Goal: Task Accomplishment & Management: Complete application form

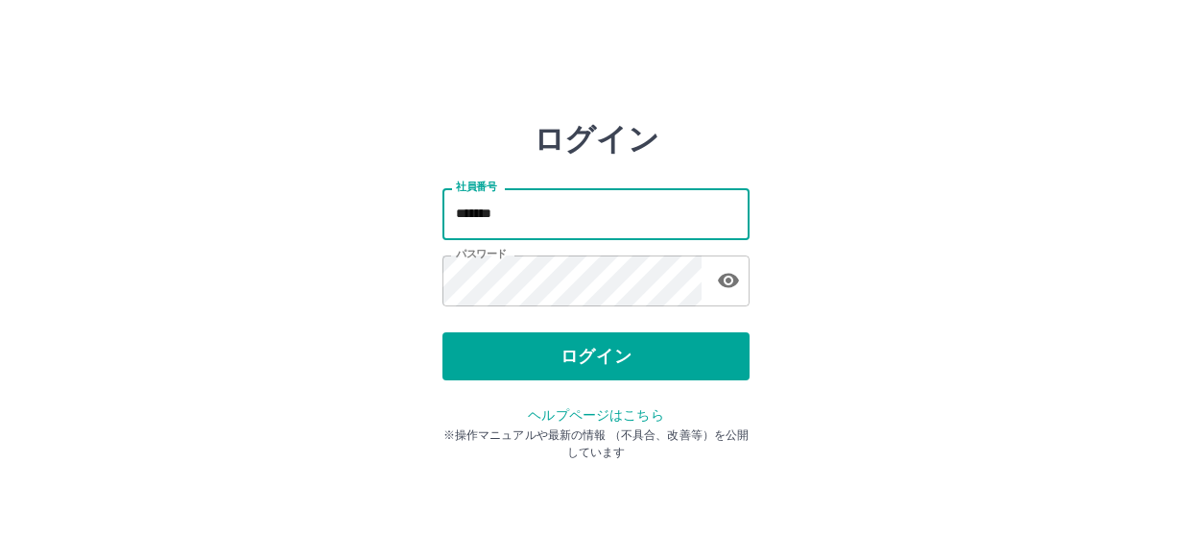
click at [538, 202] on input "*******" at bounding box center [596, 213] width 307 height 51
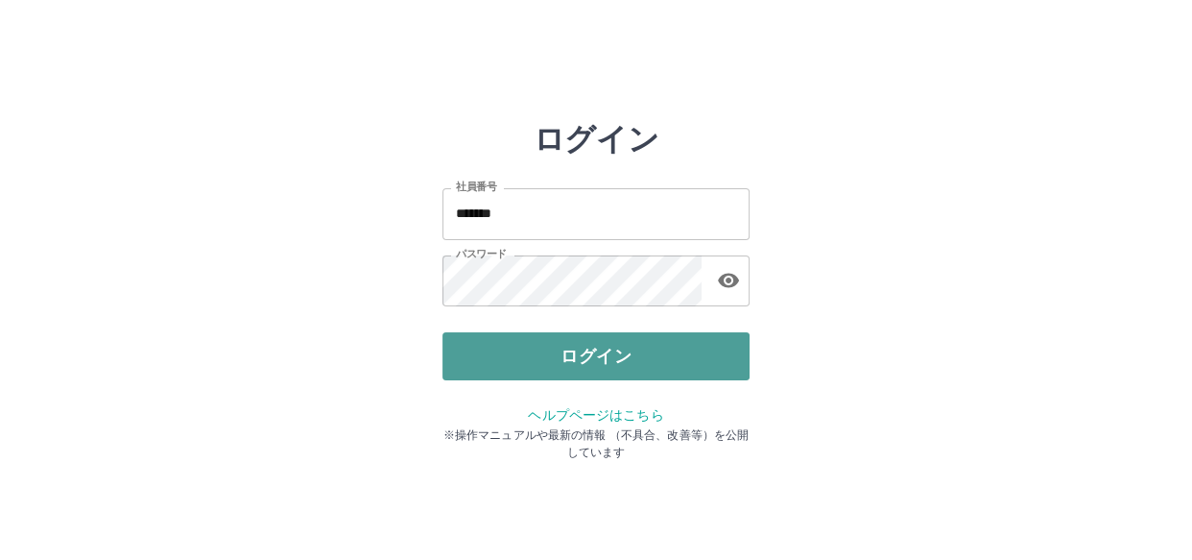
click at [462, 361] on button "ログイン" at bounding box center [596, 356] width 307 height 48
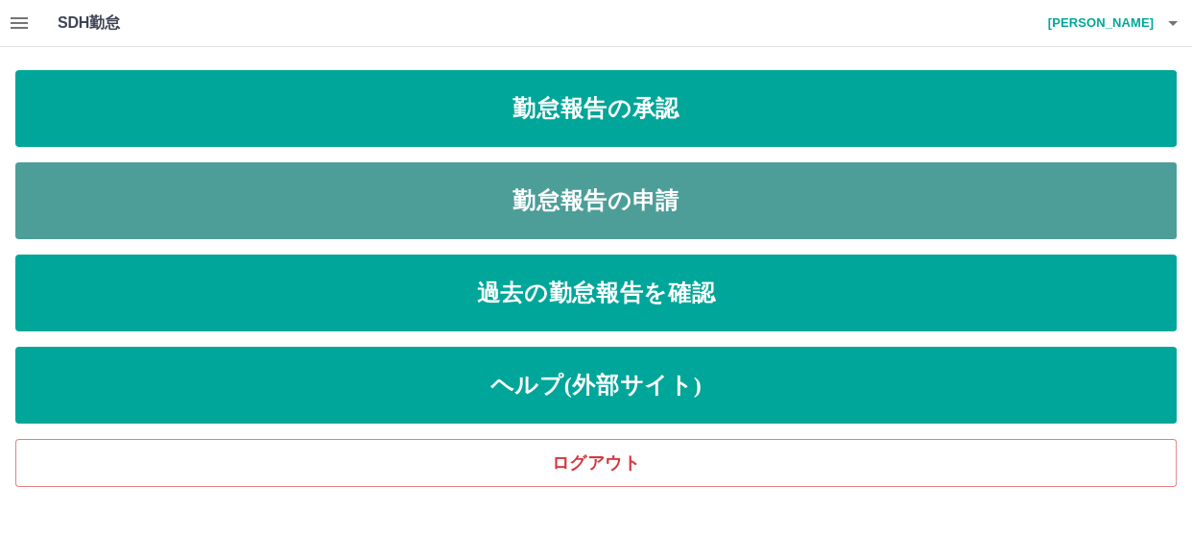
click at [82, 192] on link "勤怠報告の申請" at bounding box center [596, 200] width 1162 height 77
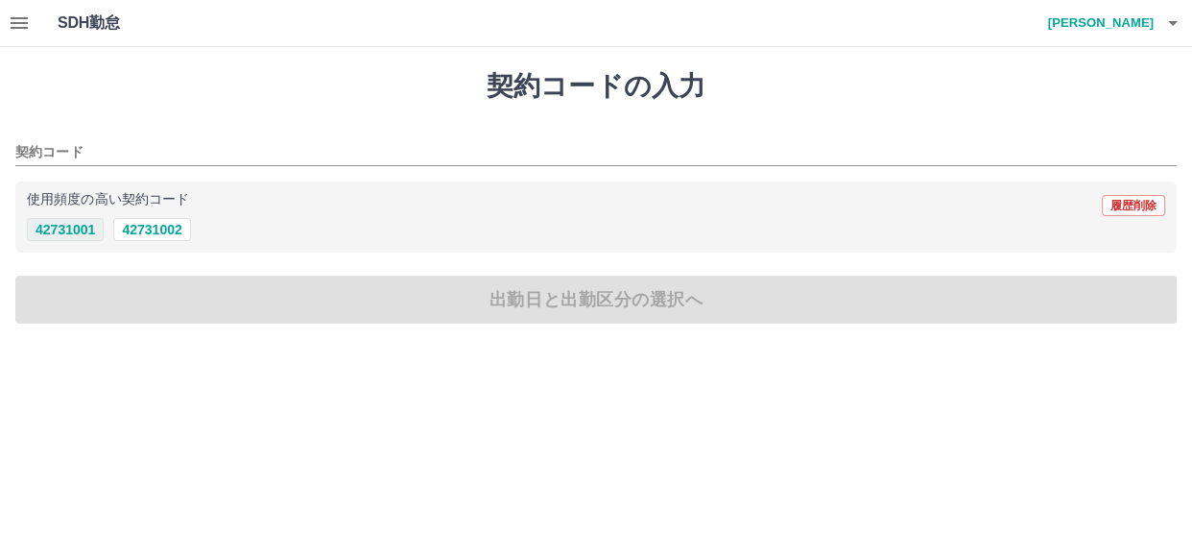
click at [66, 232] on button "42731001" at bounding box center [65, 229] width 77 height 23
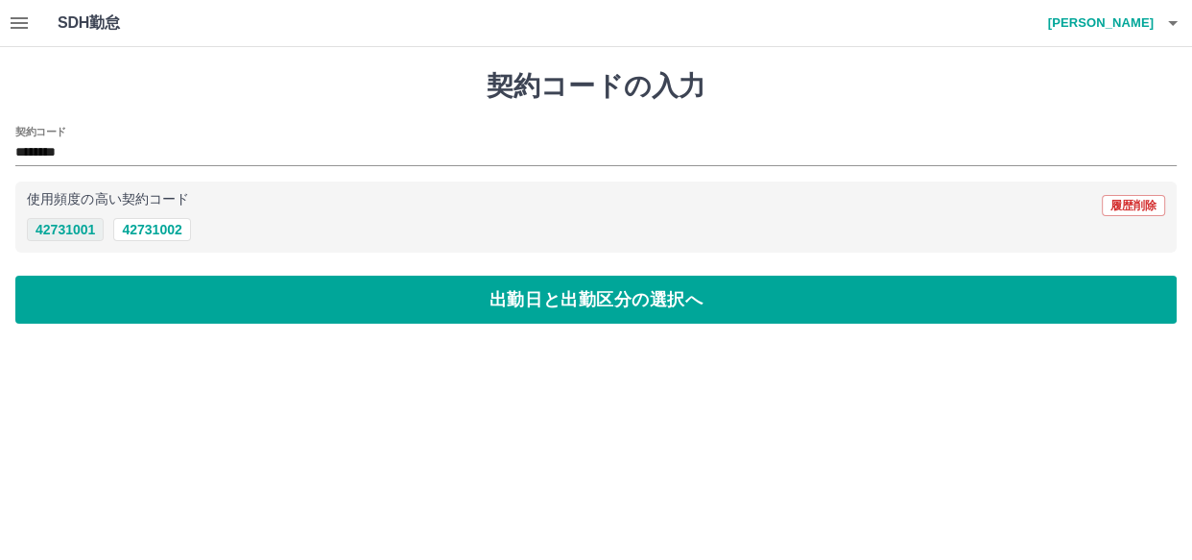
type input "********"
click at [8, 22] on icon "button" at bounding box center [19, 23] width 23 height 23
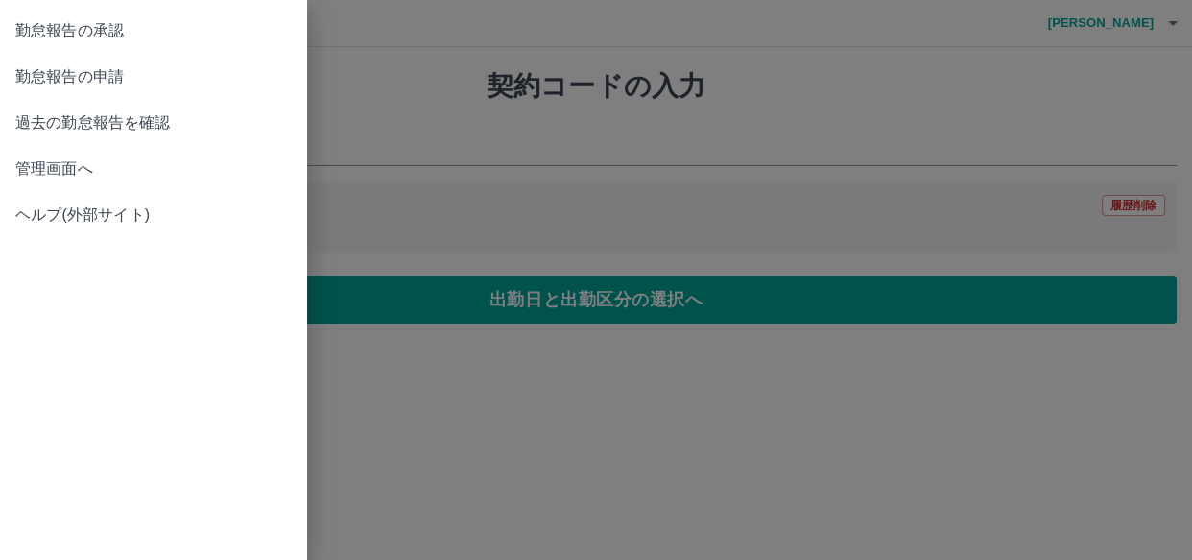
click at [109, 36] on span "勤怠報告の承認" at bounding box center [153, 30] width 276 height 23
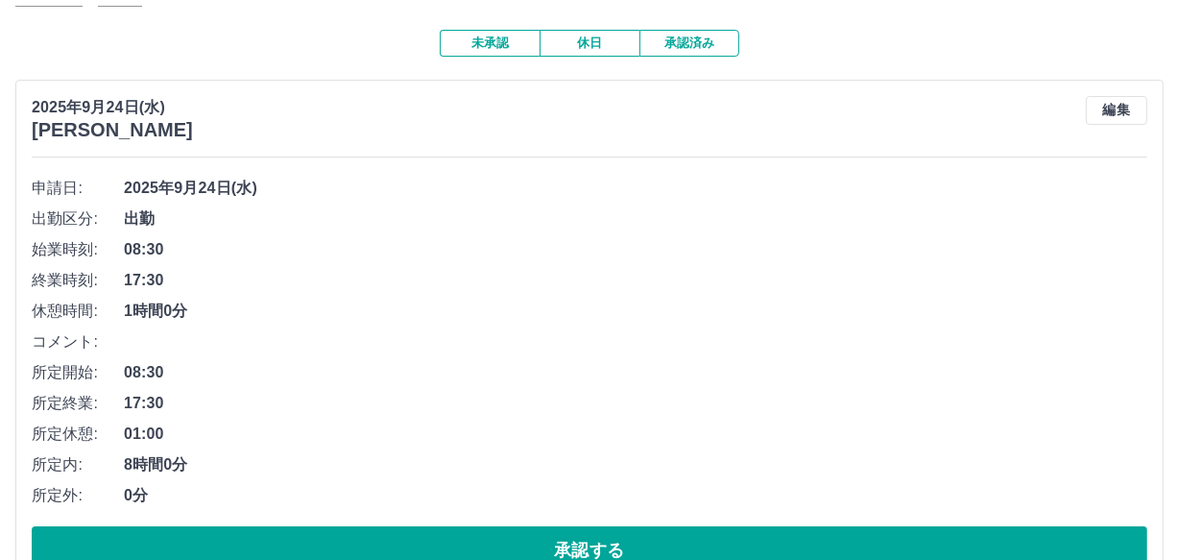
scroll to position [174, 0]
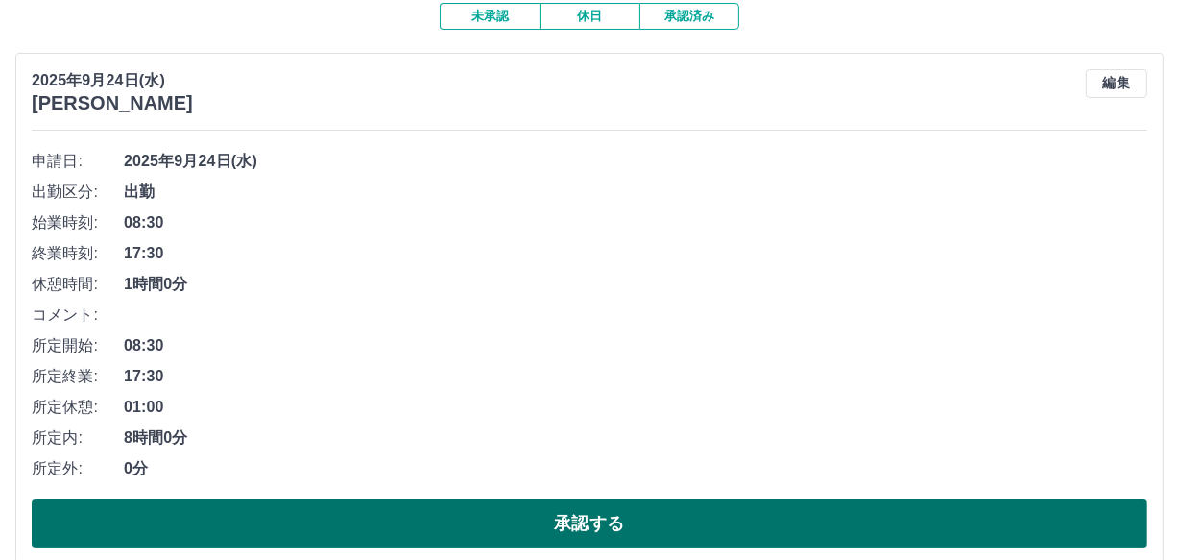
click at [345, 500] on button "承認する" at bounding box center [590, 523] width 1116 height 48
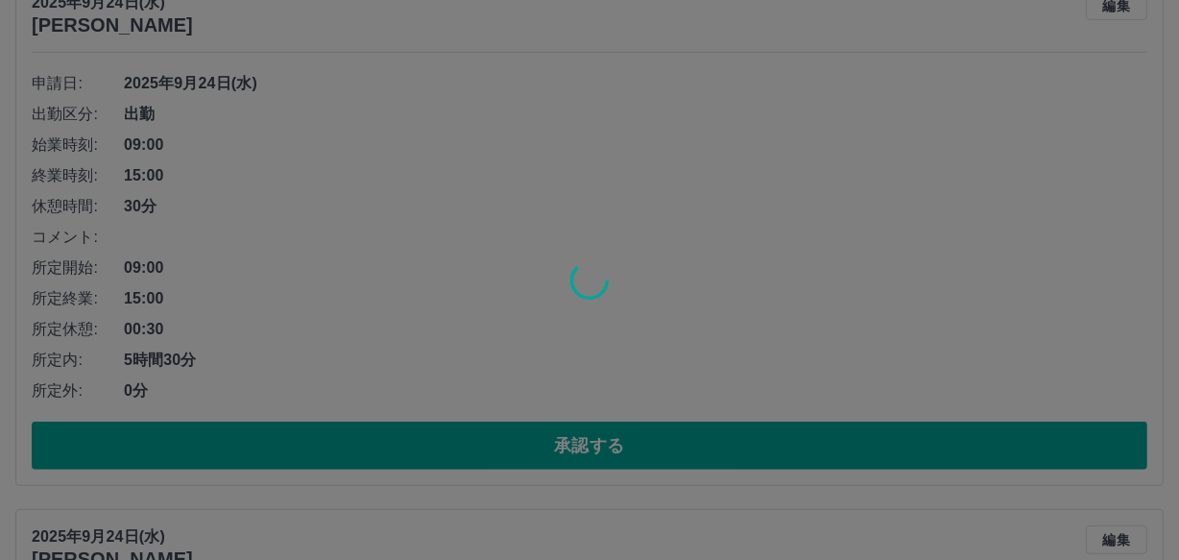
scroll to position [1760, 0]
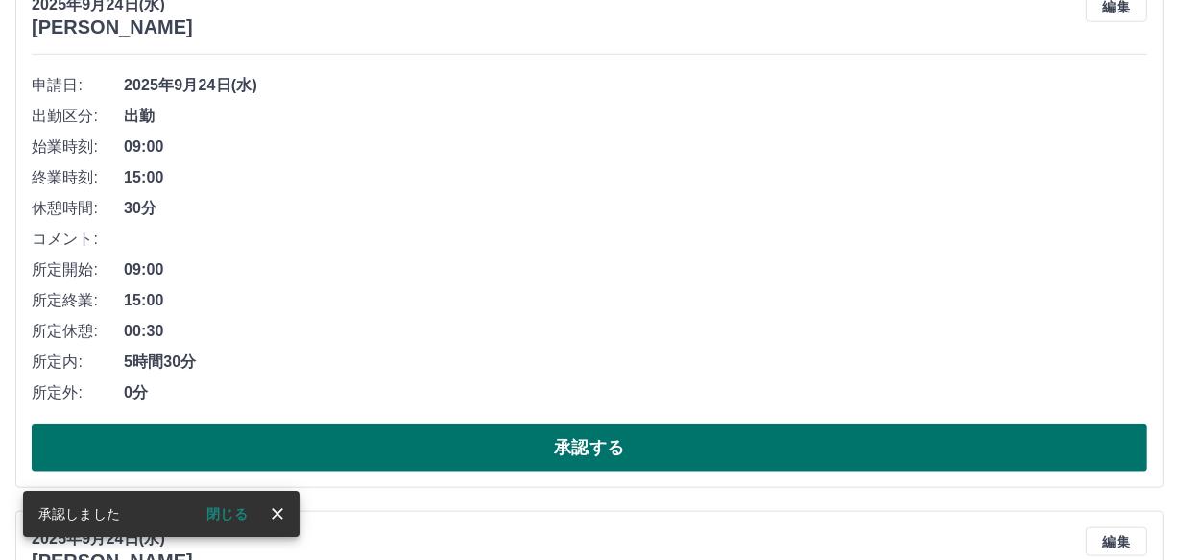
click at [343, 431] on button "承認する" at bounding box center [590, 447] width 1116 height 48
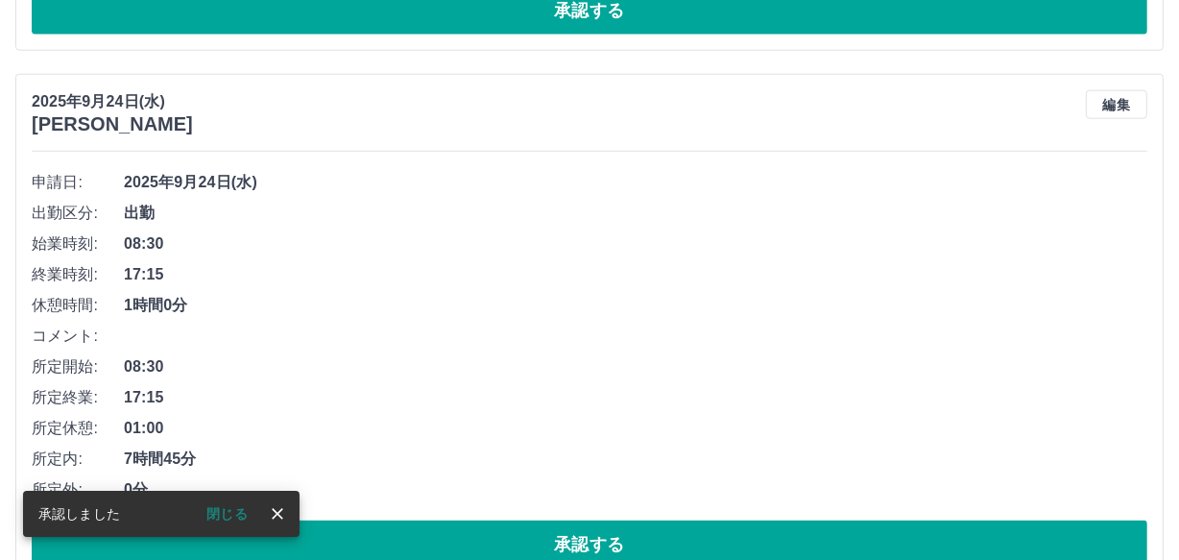
scroll to position [1663, 0]
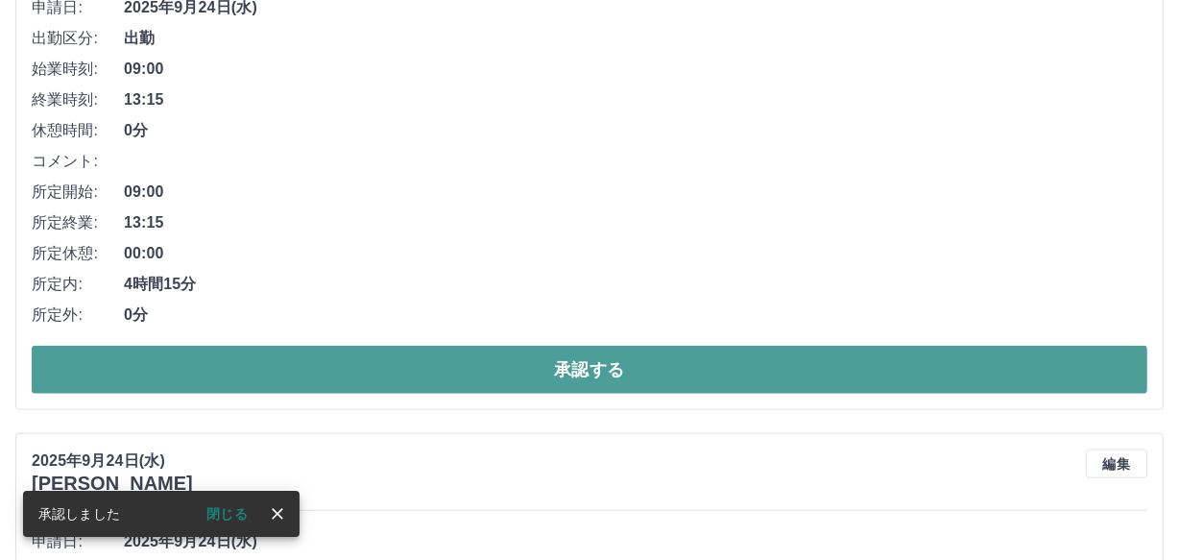
click at [370, 363] on button "承認する" at bounding box center [590, 370] width 1116 height 48
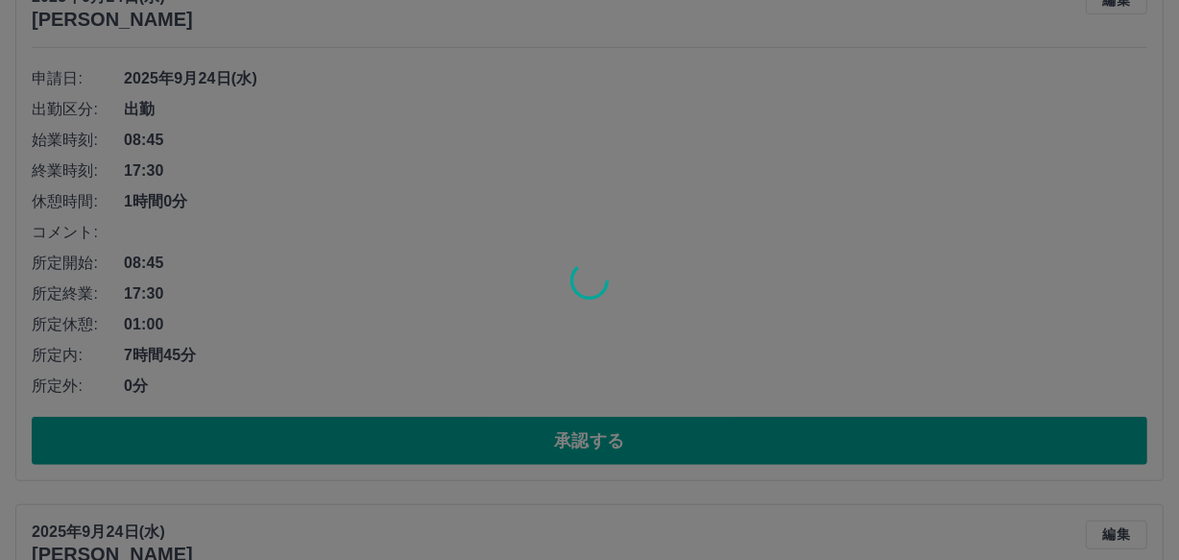
scroll to position [1227, 0]
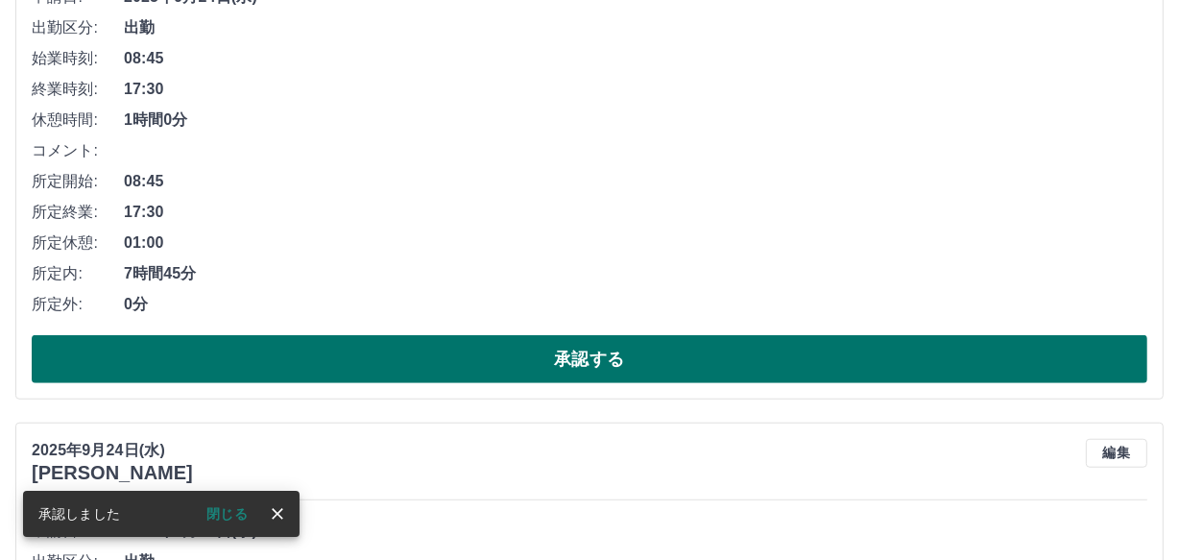
click at [410, 349] on button "承認する" at bounding box center [590, 359] width 1116 height 48
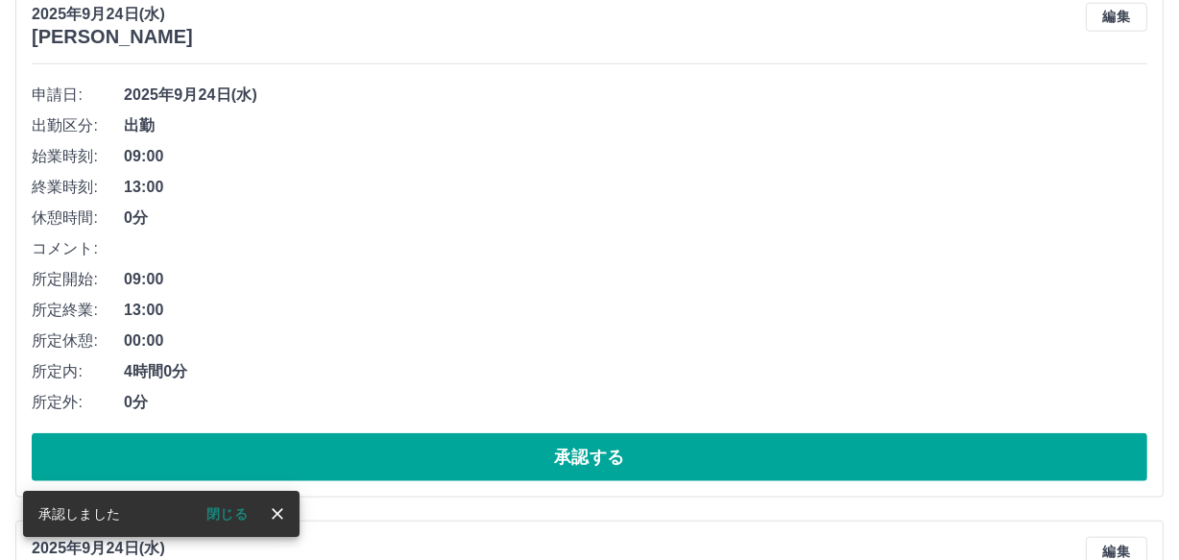
scroll to position [1217, 0]
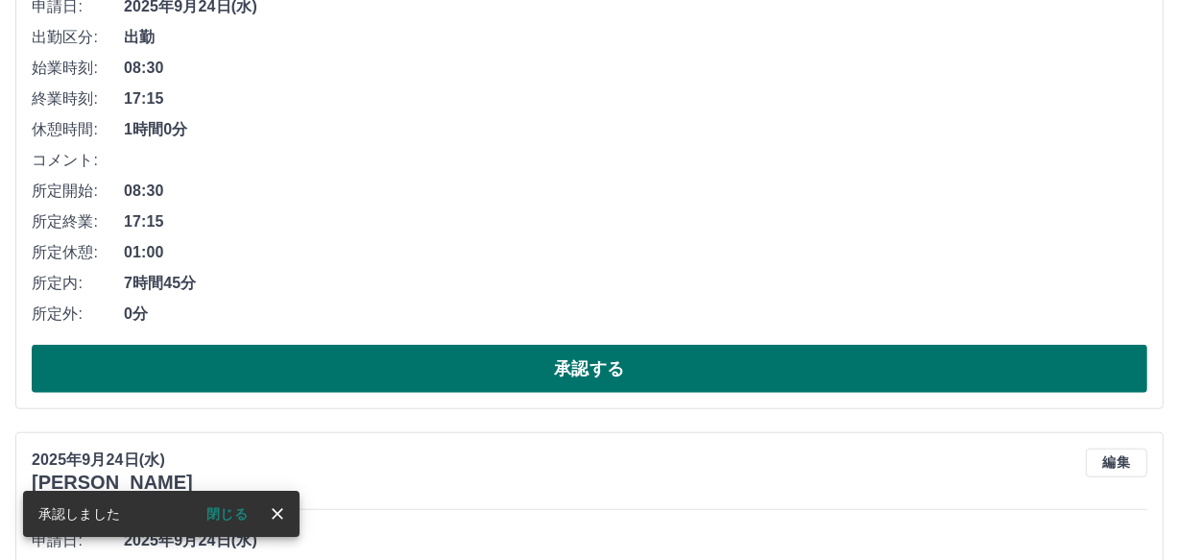
click at [414, 366] on button "承認する" at bounding box center [590, 369] width 1116 height 48
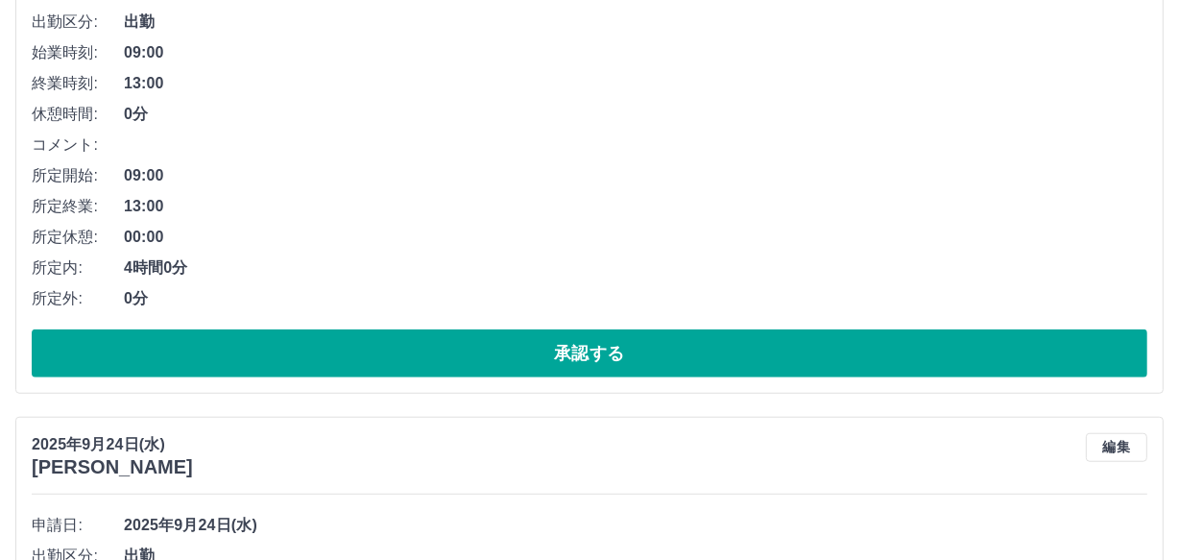
scroll to position [1382, 0]
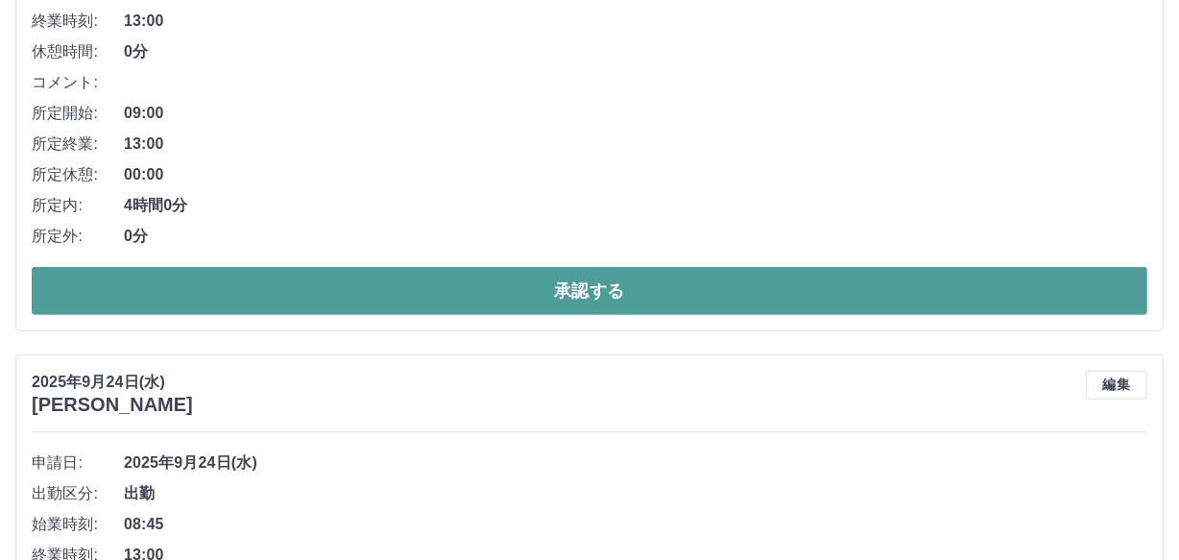
click at [381, 289] on button "承認する" at bounding box center [590, 291] width 1116 height 48
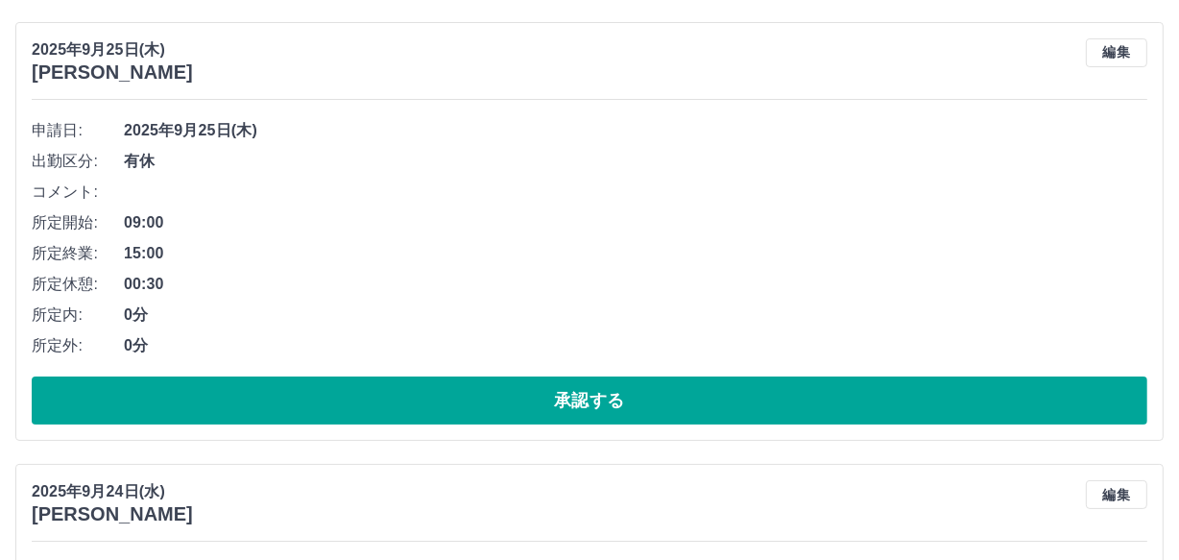
scroll to position [174, 0]
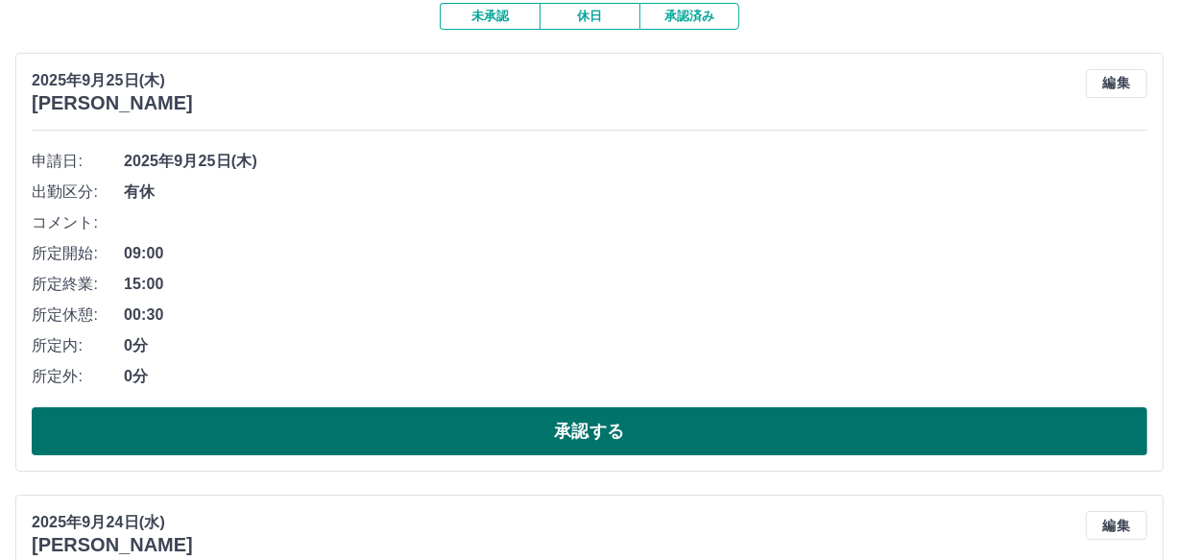
click at [384, 419] on button "承認する" at bounding box center [590, 431] width 1116 height 48
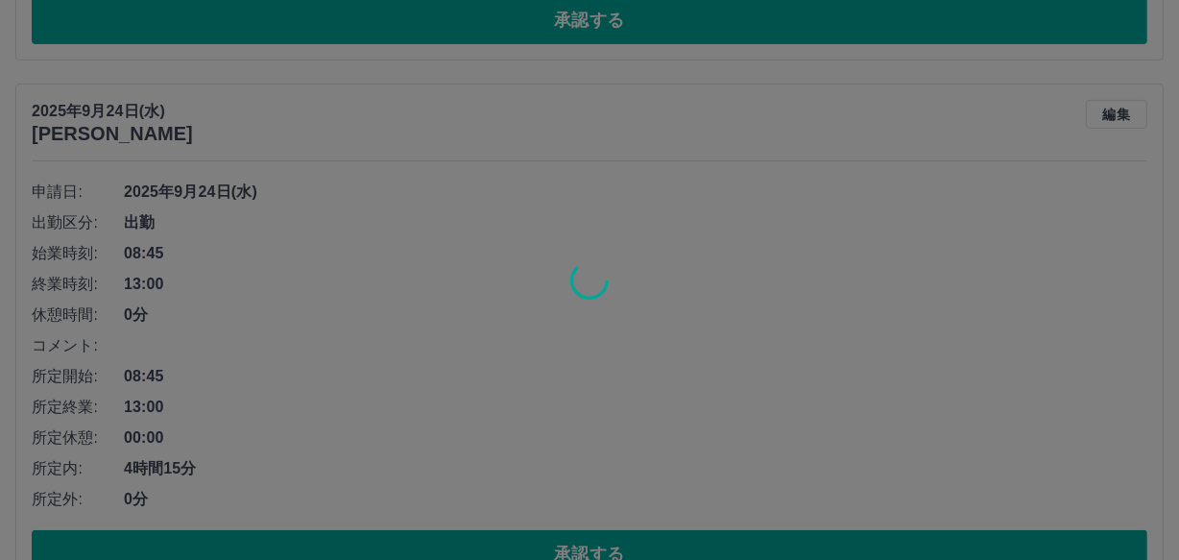
scroll to position [611, 0]
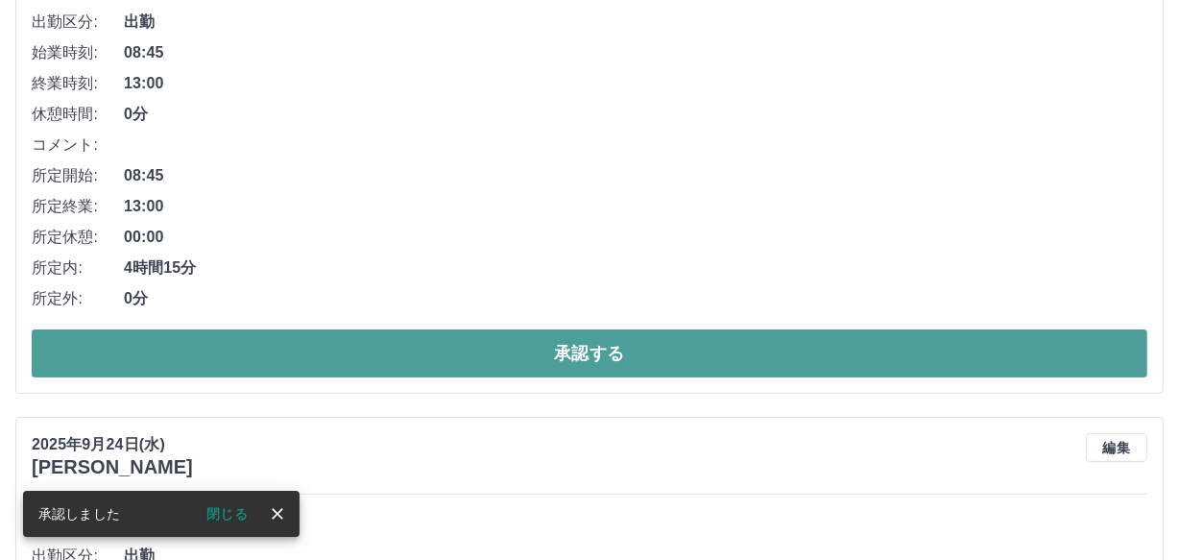
click at [357, 356] on button "承認する" at bounding box center [590, 353] width 1116 height 48
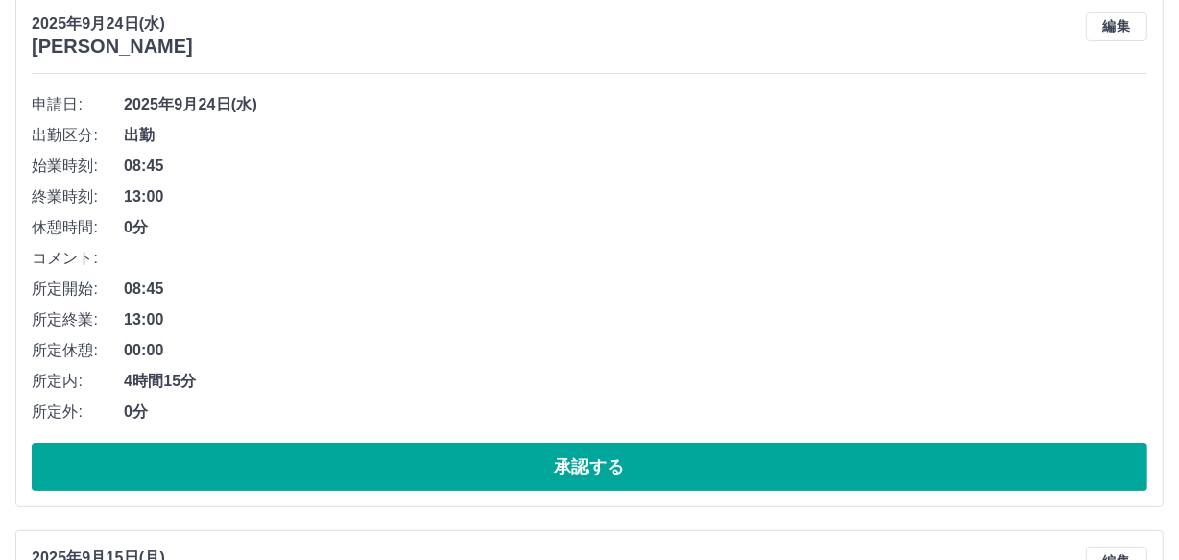
scroll to position [334, 0]
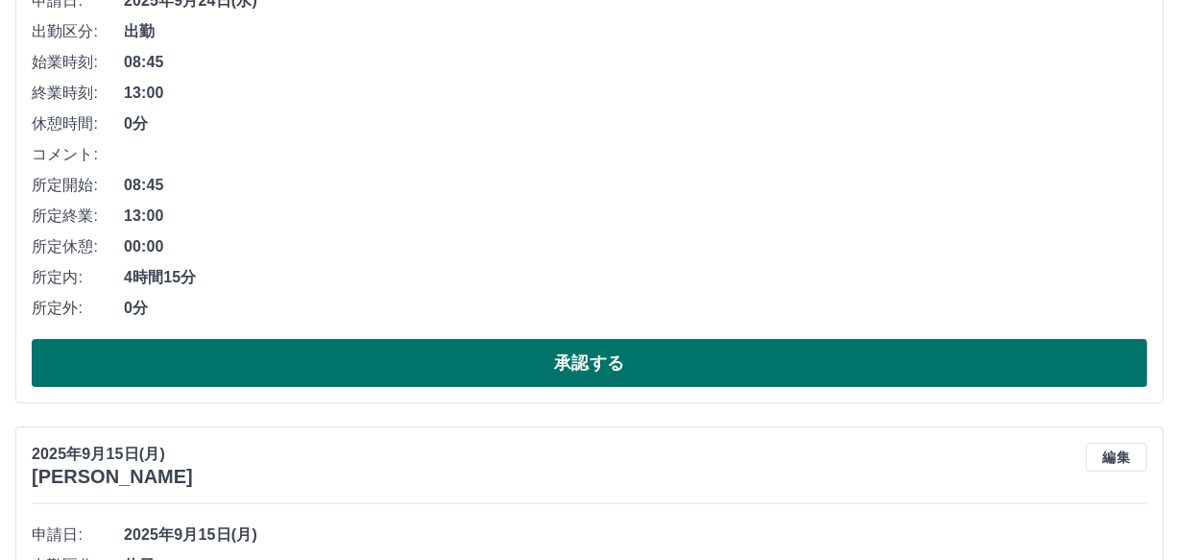
click at [351, 360] on button "承認する" at bounding box center [590, 363] width 1116 height 48
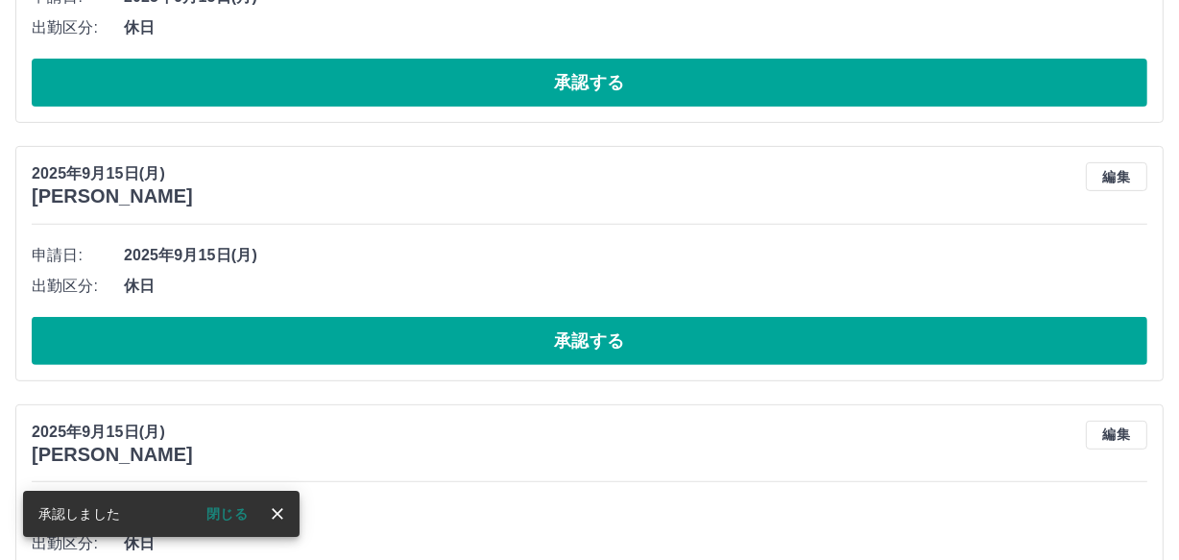
scroll to position [62, 0]
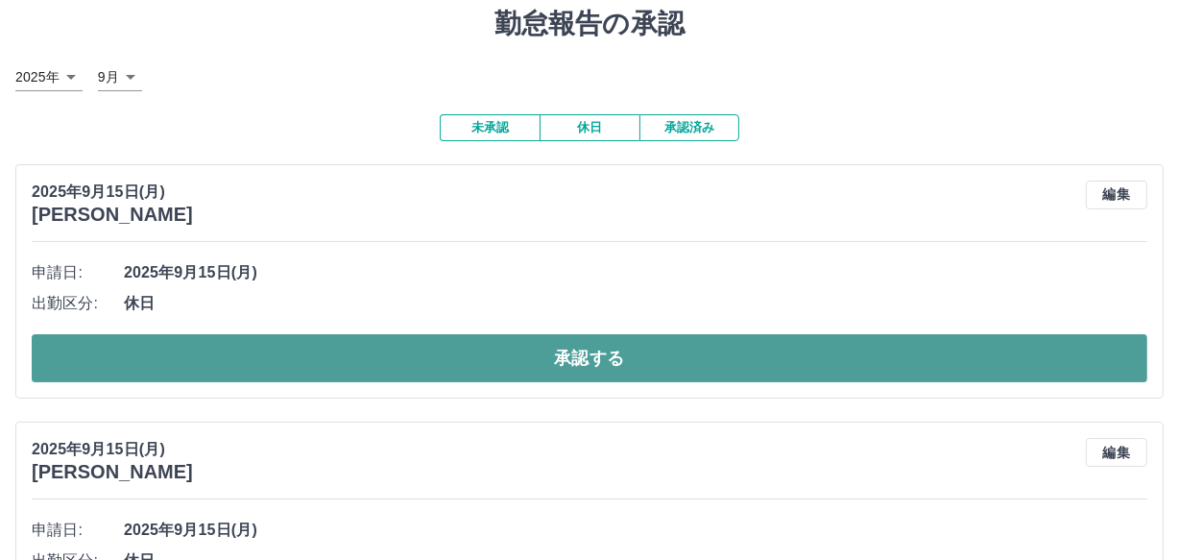
click at [469, 358] on button "承認する" at bounding box center [590, 358] width 1116 height 48
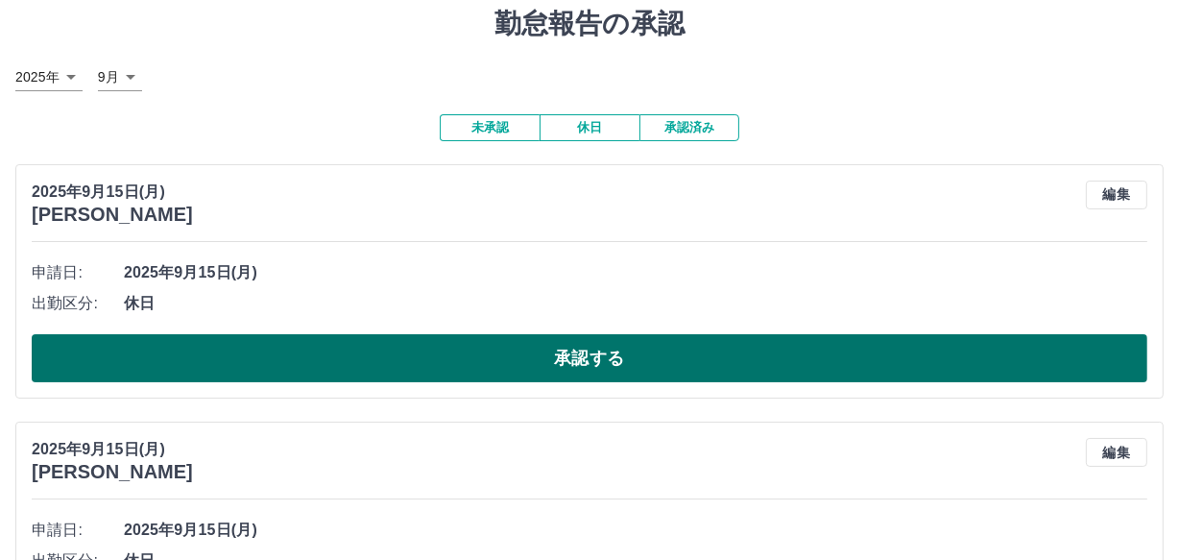
click at [468, 343] on button "承認する" at bounding box center [590, 358] width 1116 height 48
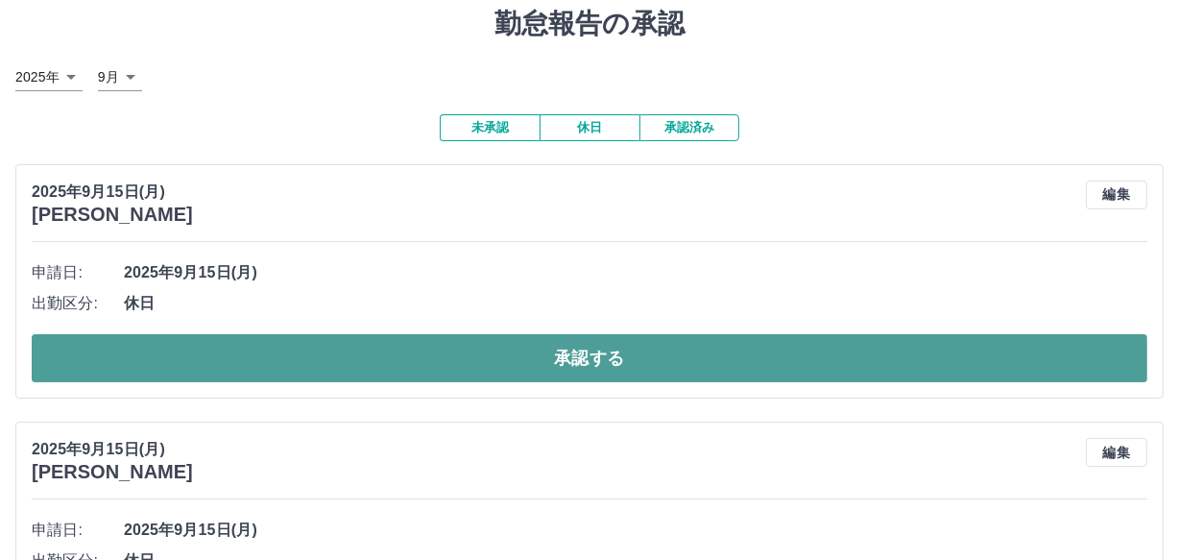
click at [308, 359] on button "承認する" at bounding box center [590, 358] width 1116 height 48
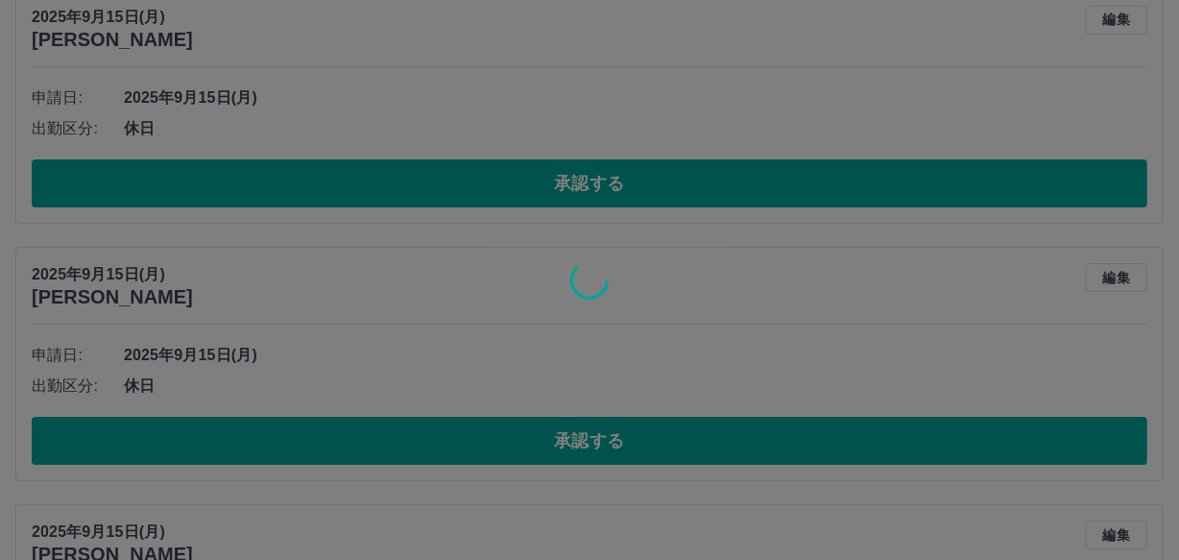
scroll to position [0, 0]
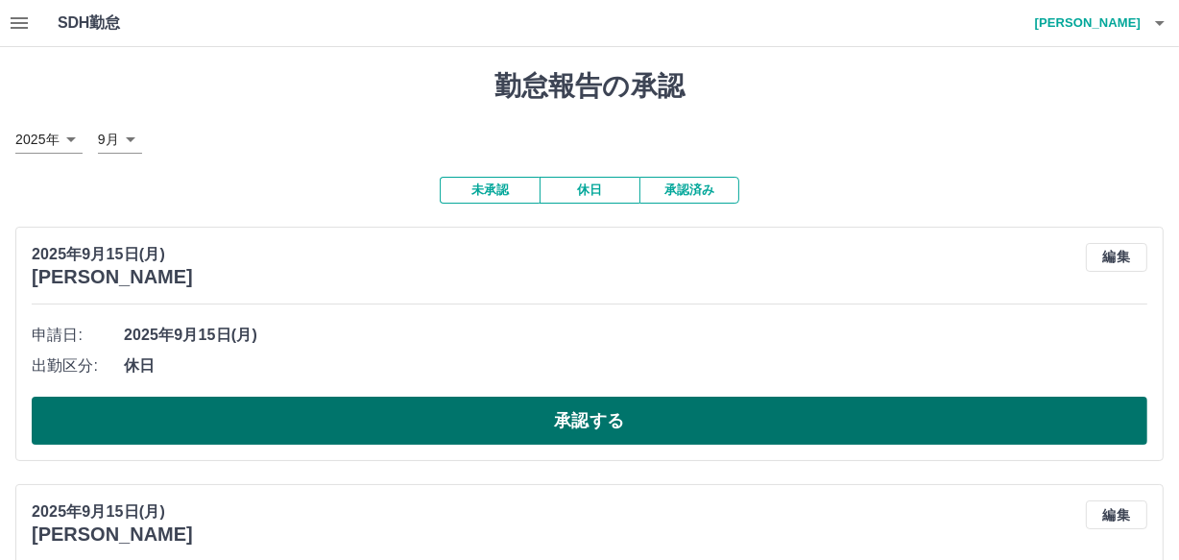
click at [430, 422] on button "承認する" at bounding box center [590, 420] width 1116 height 48
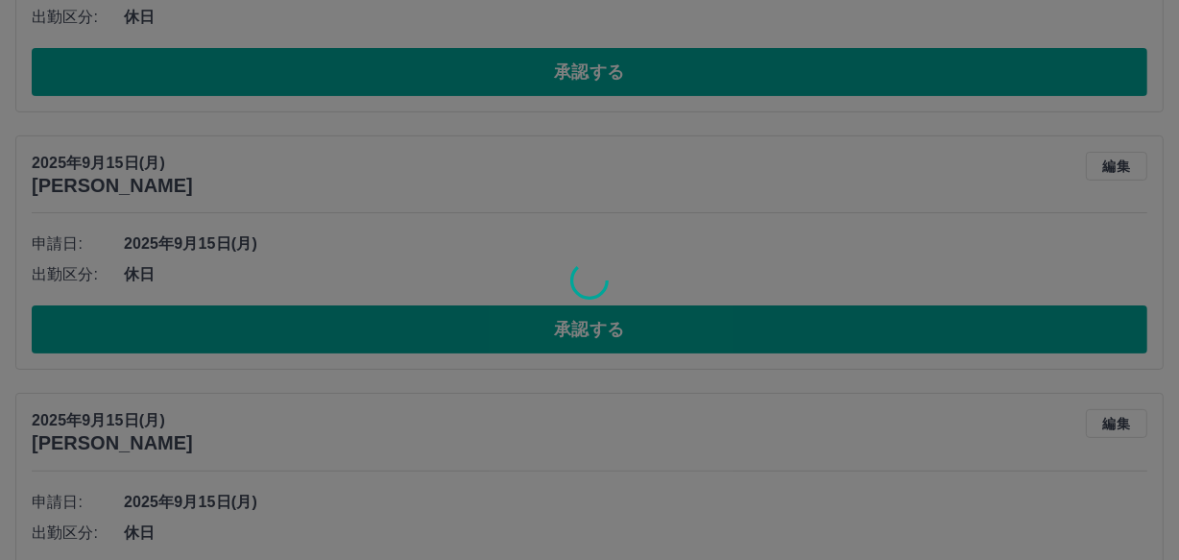
scroll to position [91, 0]
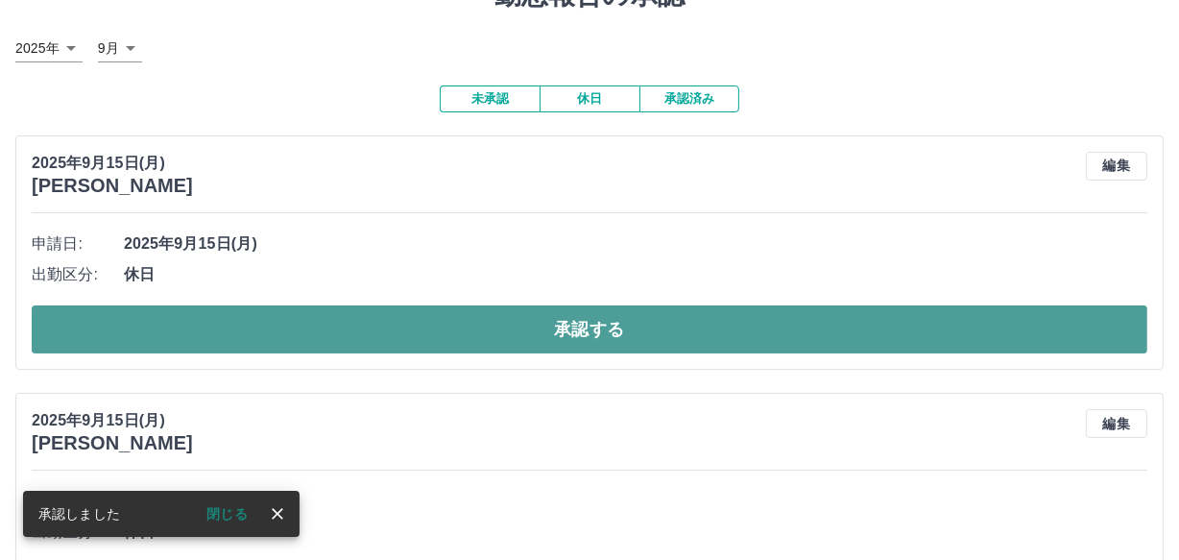
click at [309, 352] on button "承認する" at bounding box center [590, 329] width 1116 height 48
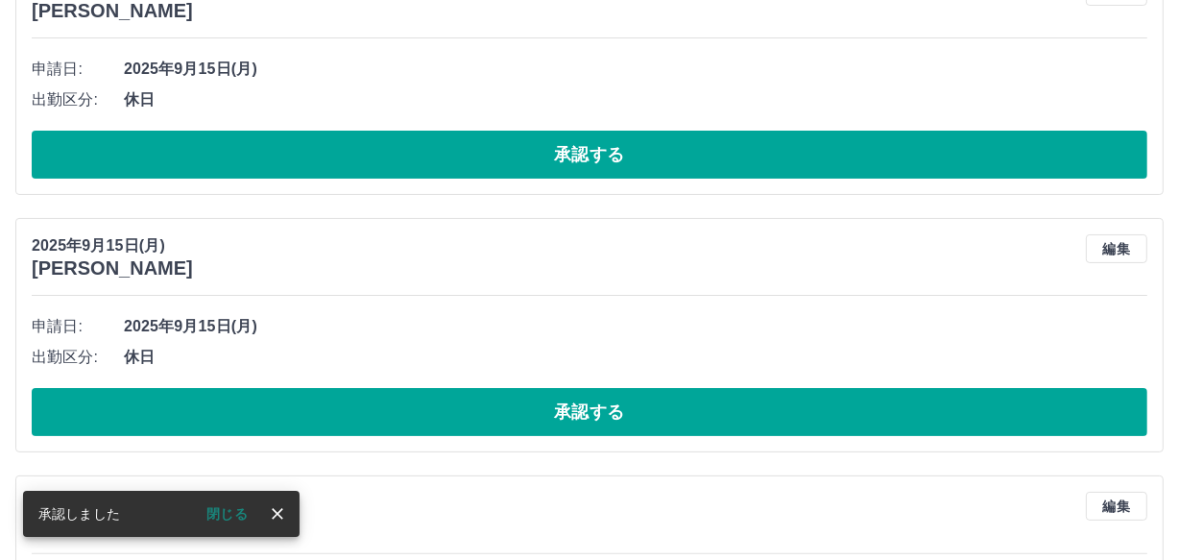
scroll to position [9, 0]
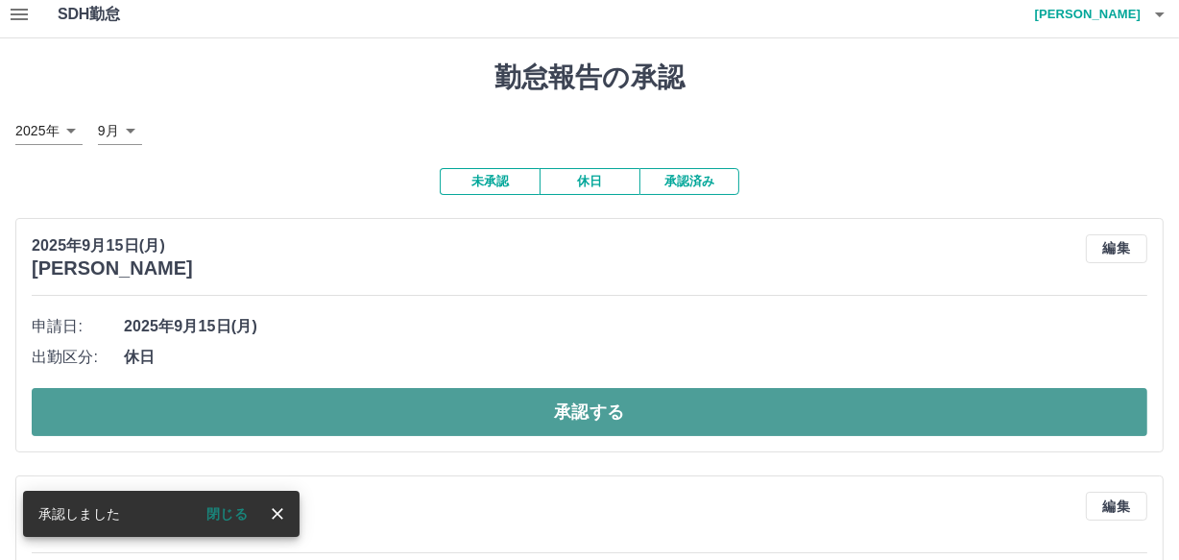
click at [333, 409] on button "承認する" at bounding box center [590, 412] width 1116 height 48
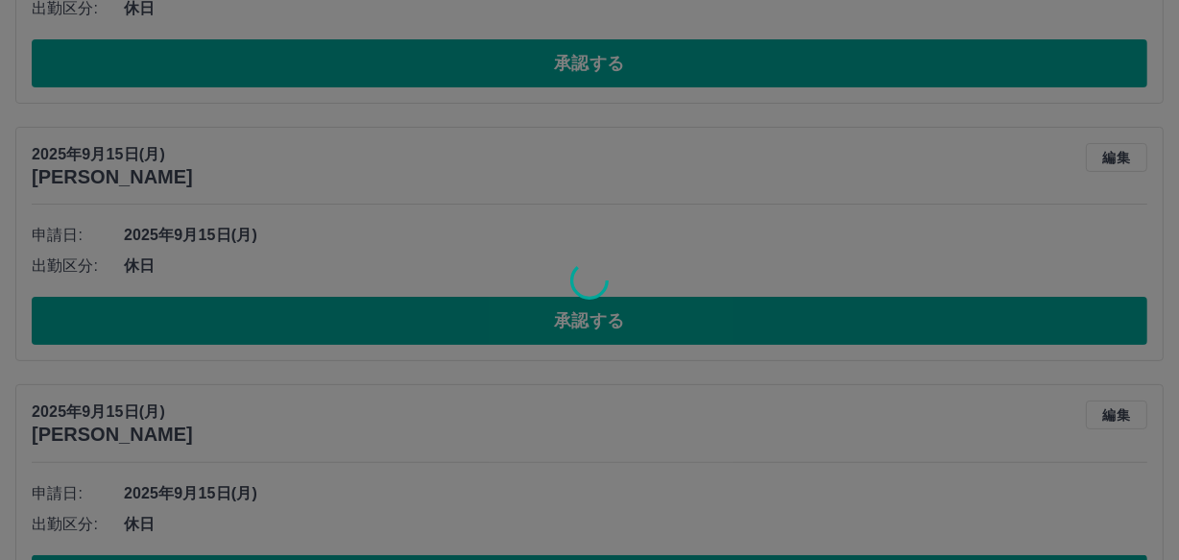
scroll to position [100, 0]
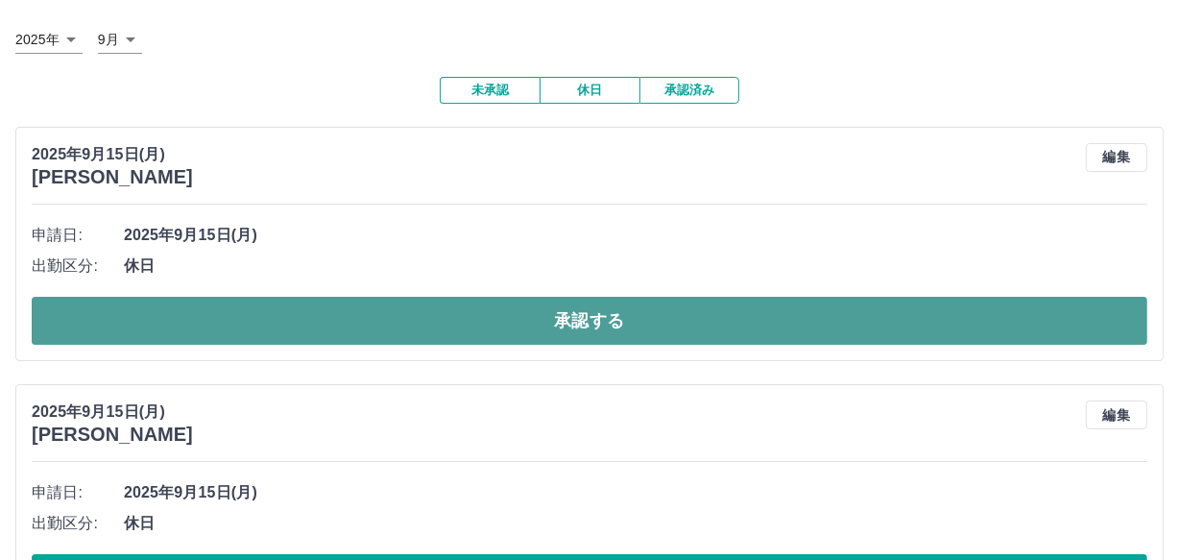
click at [404, 332] on button "承認する" at bounding box center [590, 321] width 1116 height 48
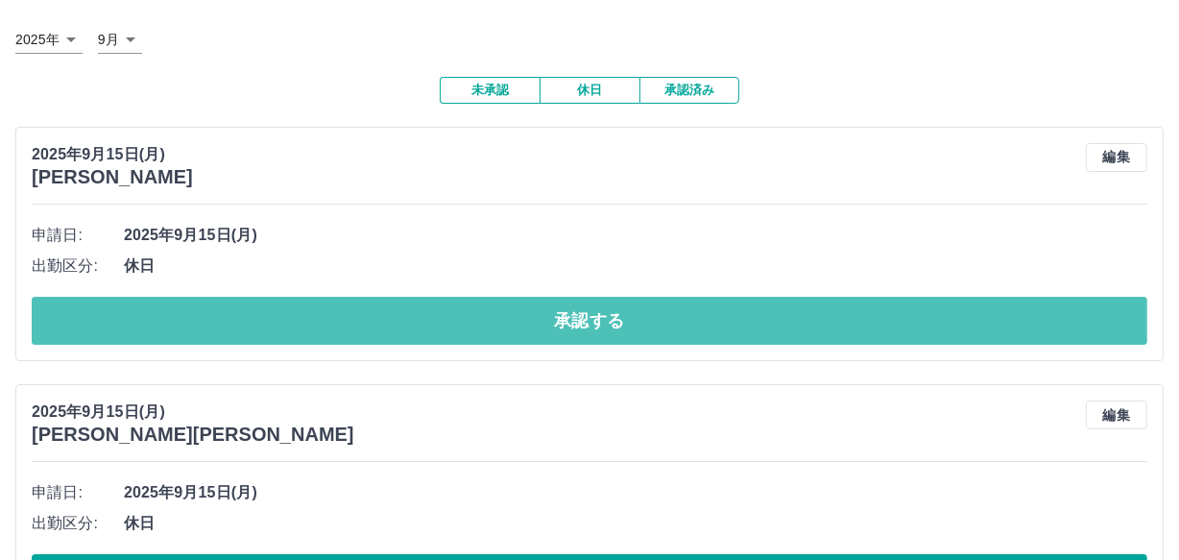
click at [404, 332] on button "承認する" at bounding box center [590, 321] width 1116 height 48
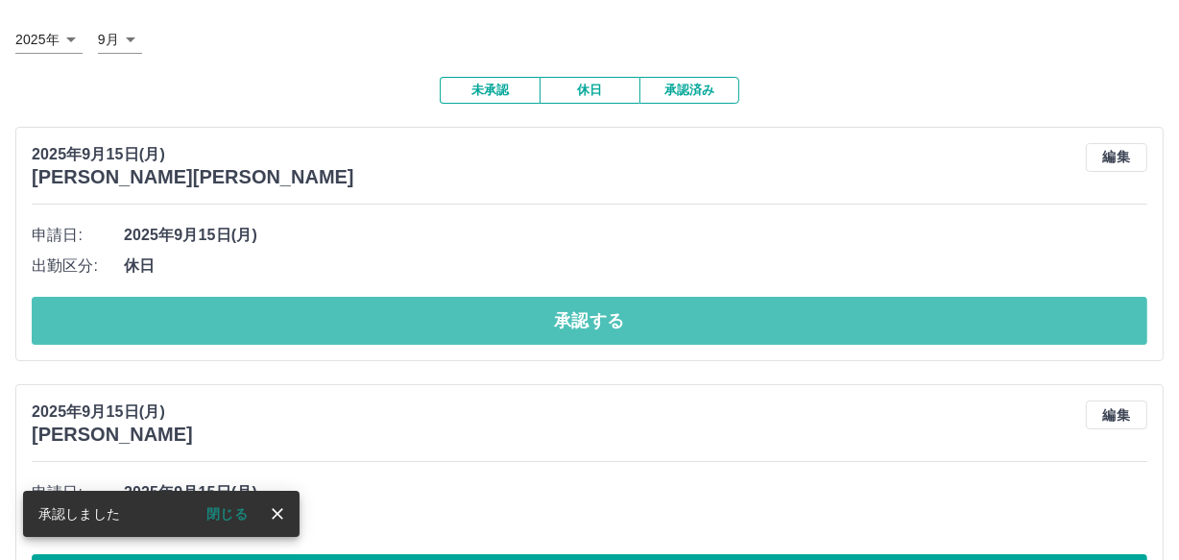
click at [404, 332] on button "承認する" at bounding box center [590, 321] width 1116 height 48
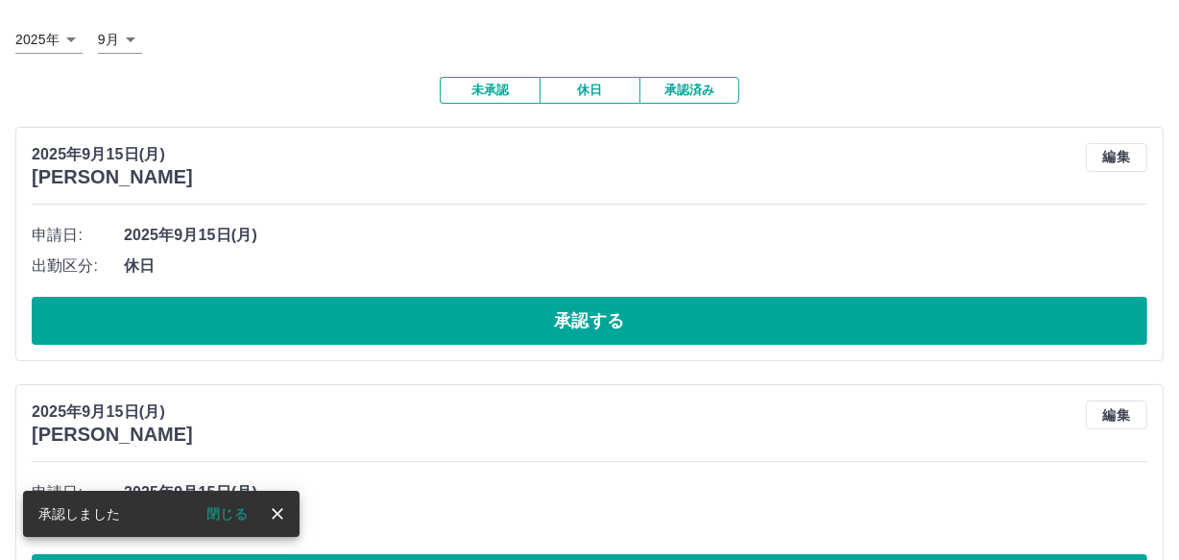
click at [395, 326] on button "承認する" at bounding box center [590, 321] width 1116 height 48
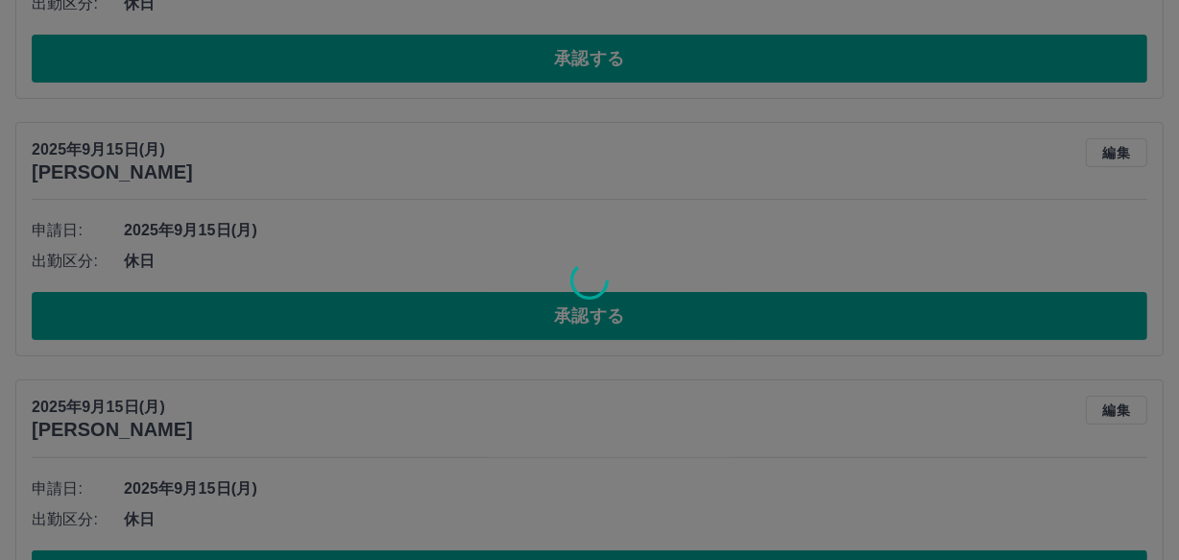
scroll to position [105, 0]
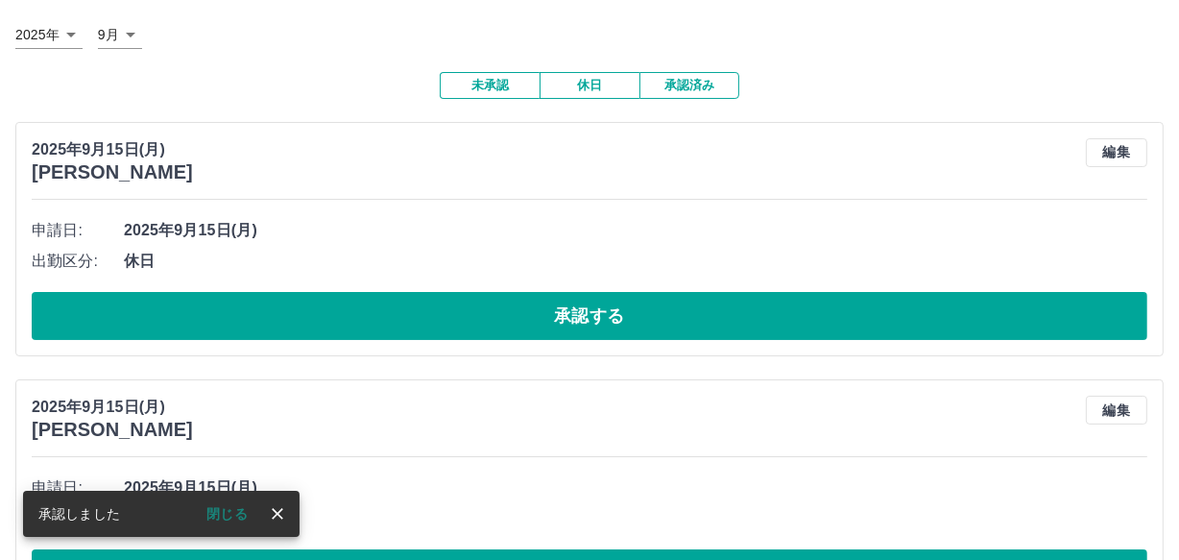
click at [403, 324] on button "承認する" at bounding box center [590, 316] width 1116 height 48
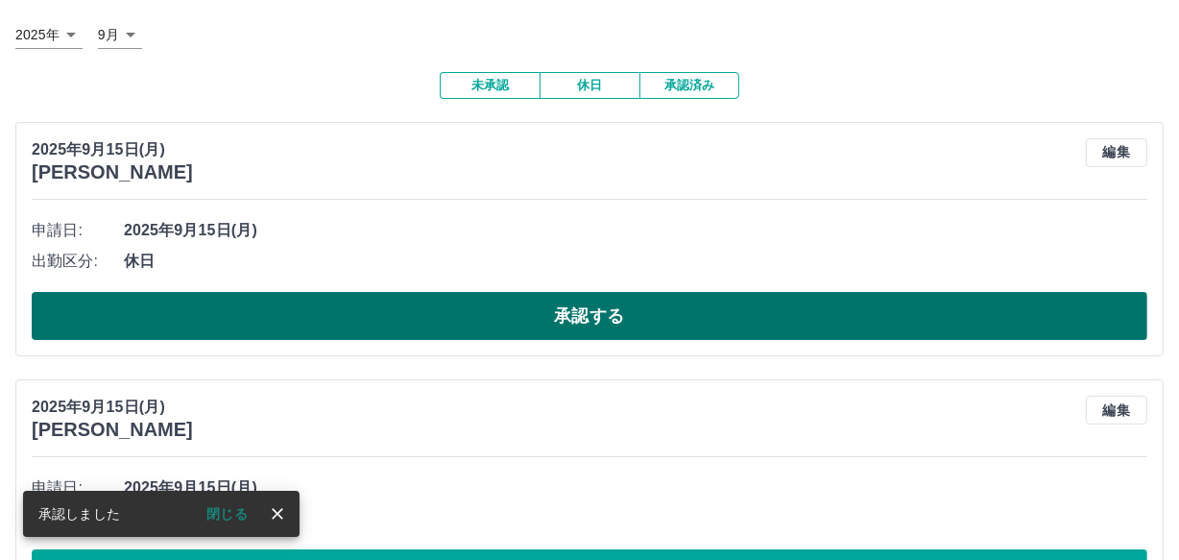
click at [397, 321] on button "承認する" at bounding box center [590, 316] width 1116 height 48
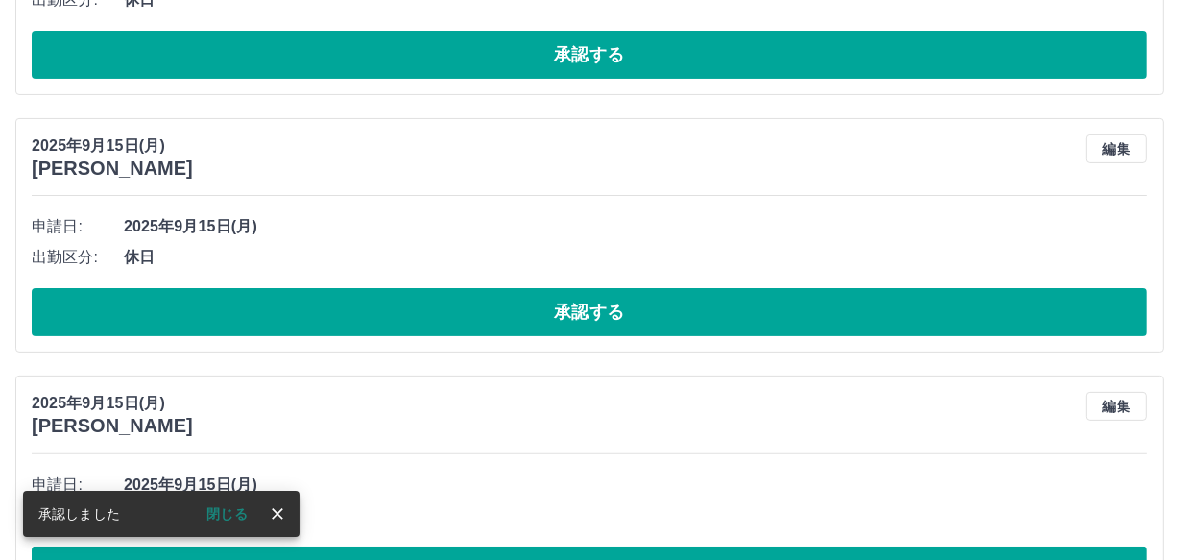
scroll to position [108, 0]
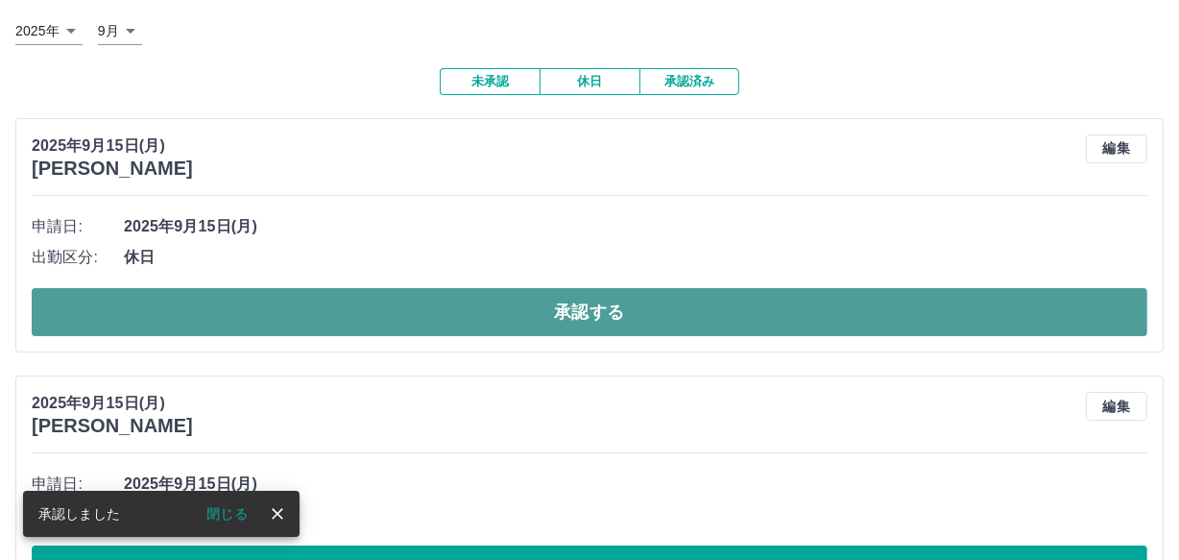
click at [451, 298] on button "承認する" at bounding box center [590, 312] width 1116 height 48
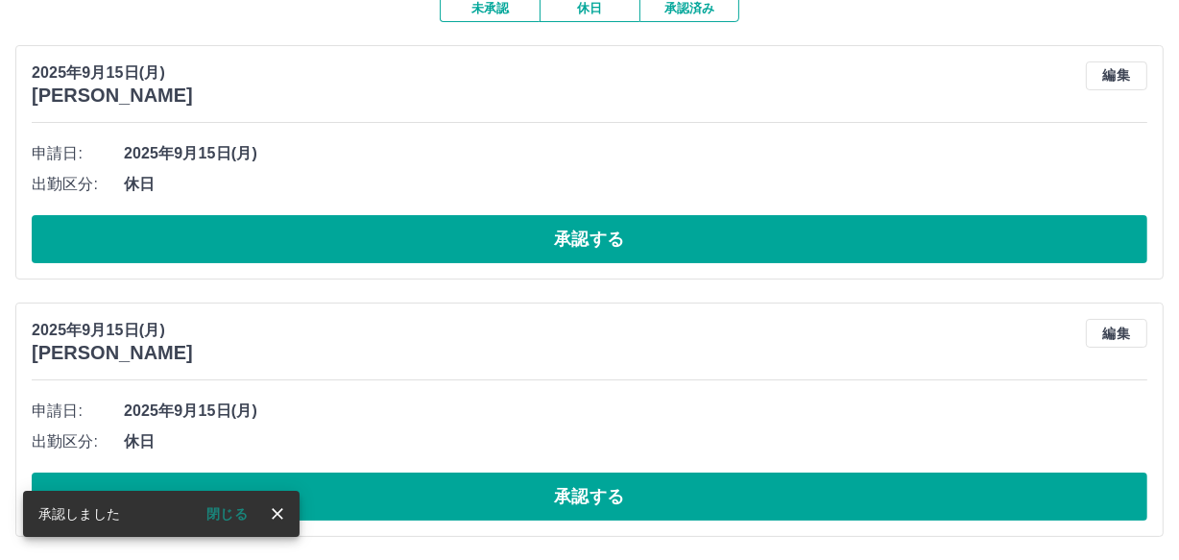
scroll to position [113, 0]
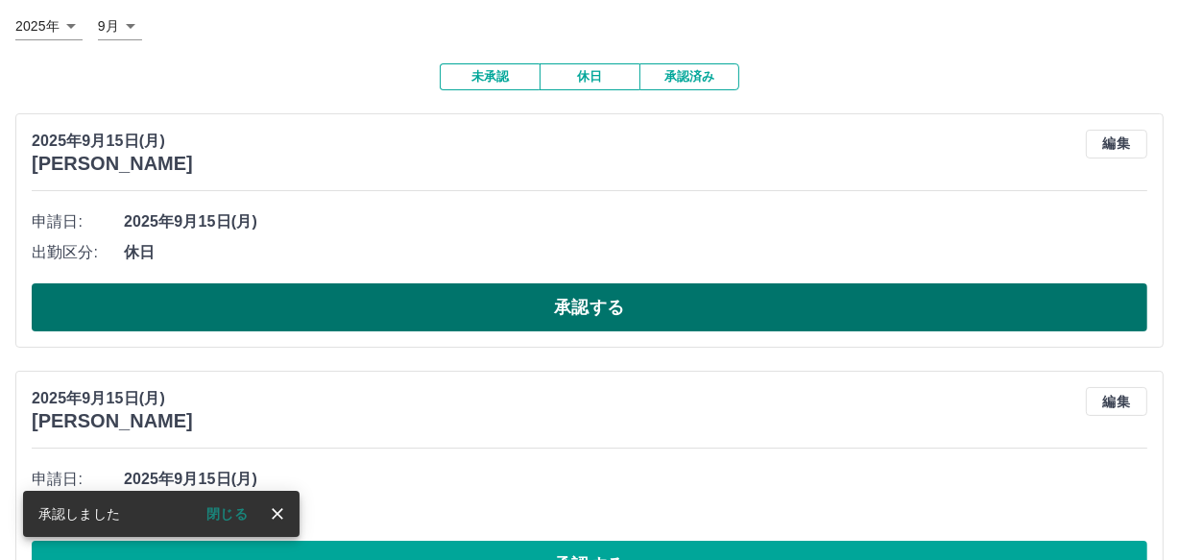
click at [416, 312] on button "承認する" at bounding box center [590, 307] width 1116 height 48
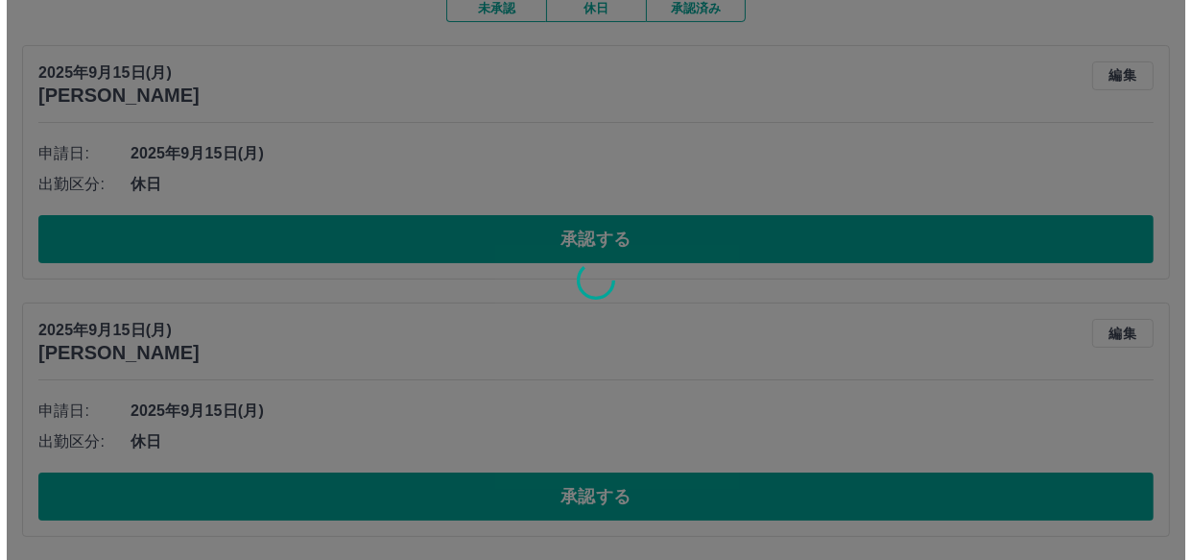
scroll to position [0, 0]
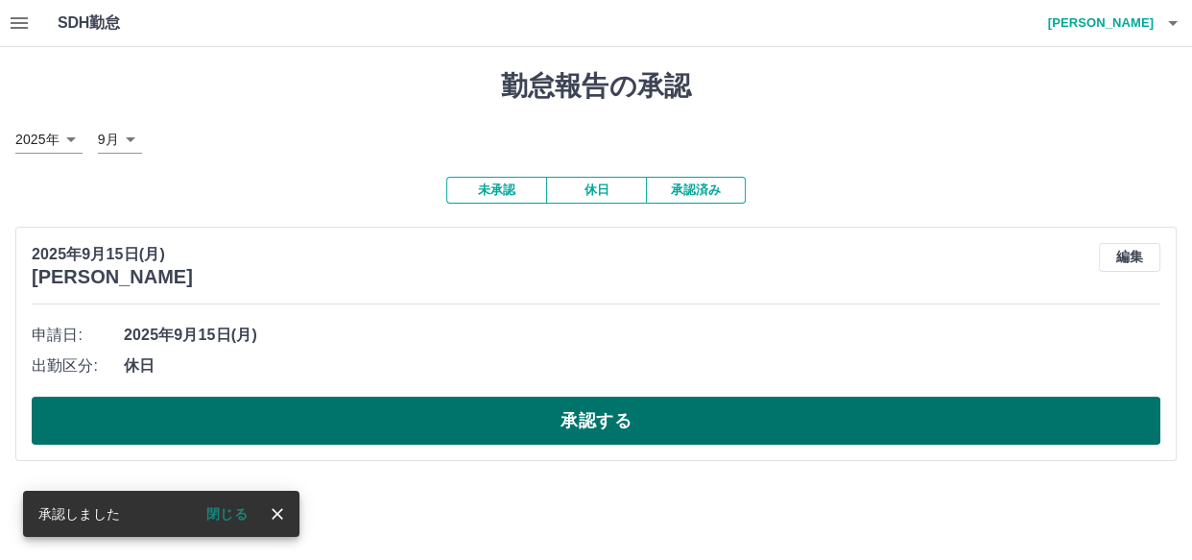
click at [564, 406] on button "承認する" at bounding box center [596, 420] width 1129 height 48
